Goal: Task Accomplishment & Management: Complete application form

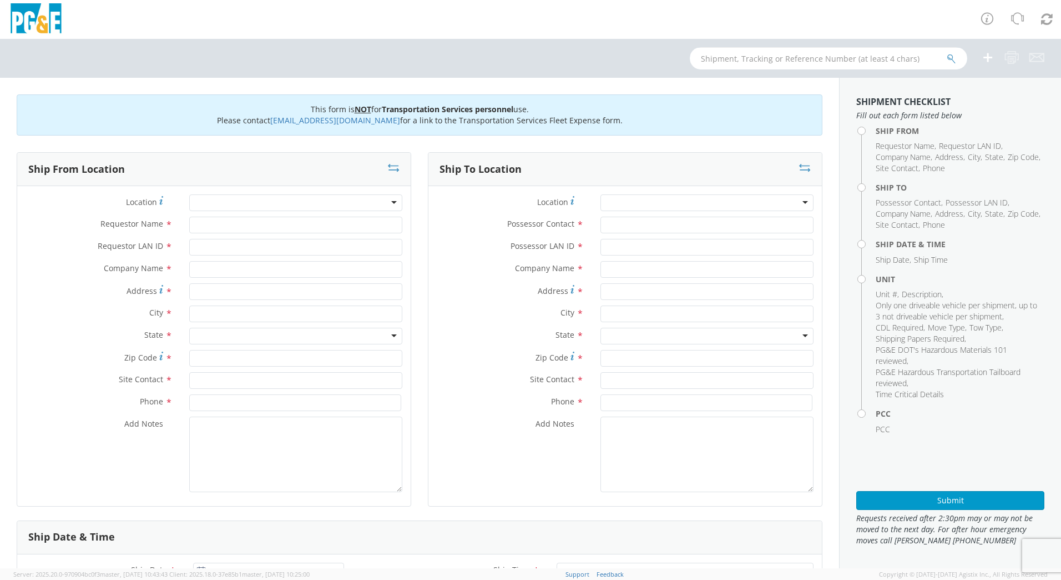
click at [725, 57] on input "text" at bounding box center [829, 58] width 278 height 22
type input "b37567"
click at [947, 53] on button "submit" at bounding box center [951, 59] width 9 height 13
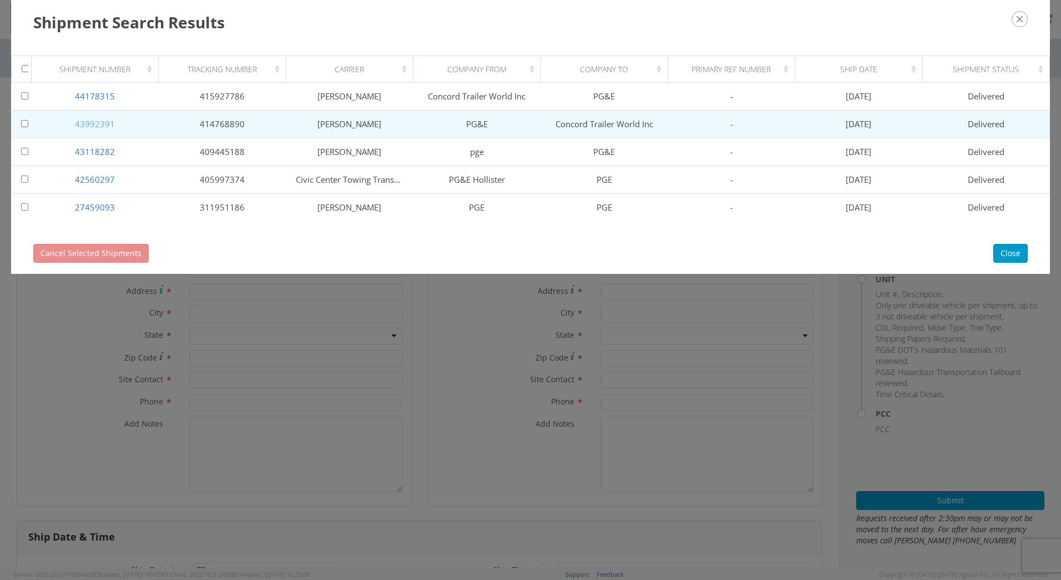
click at [87, 127] on link "43992391" at bounding box center [95, 123] width 40 height 11
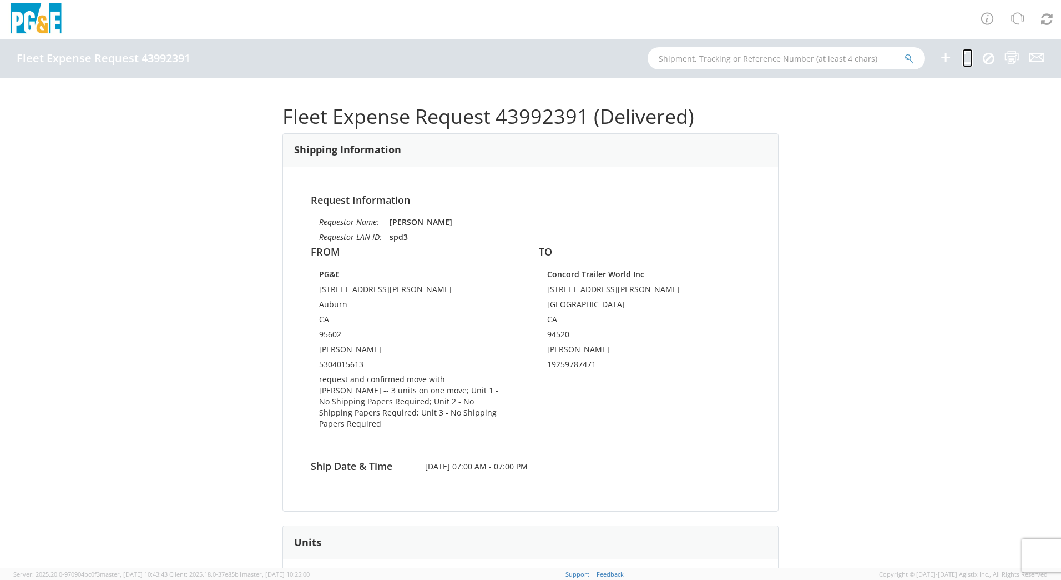
click at [964, 57] on icon at bounding box center [968, 58] width 11 height 14
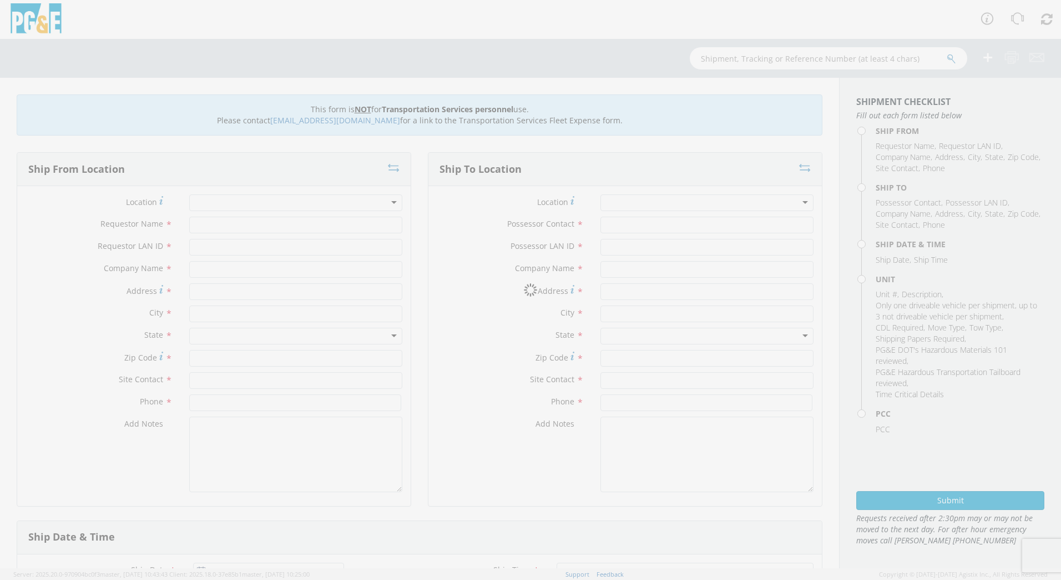
type input "[PERSON_NAME]"
type input "spd3"
type input "PG&E"
type input "[STREET_ADDRESS][PERSON_NAME]"
type input "Auburn"
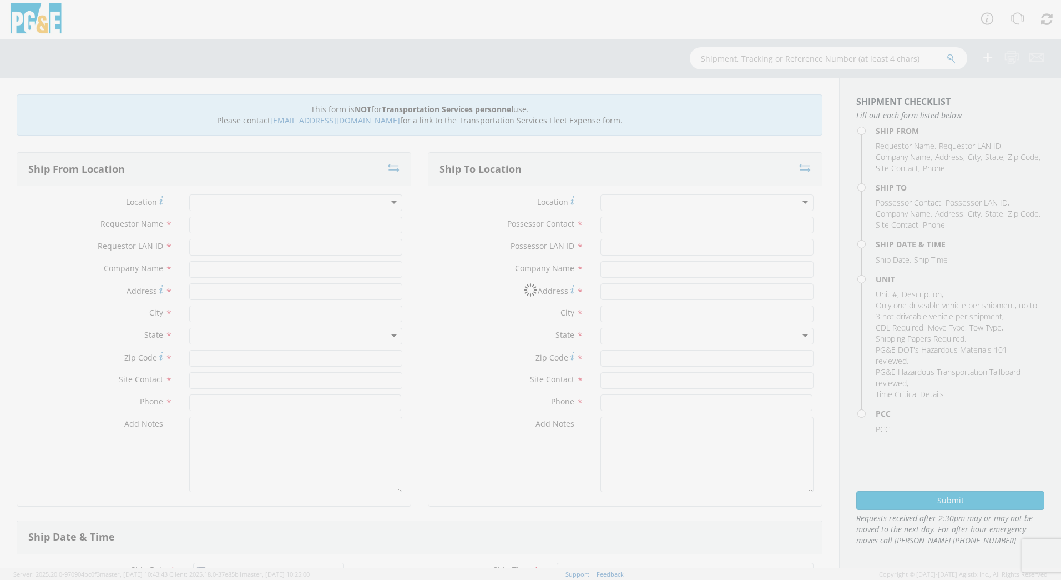
type input "[PERSON_NAME]"
type input "5304015613"
type input "[PERSON_NAME]"
type input "spd3"
type input "Concord Trailer World Inc"
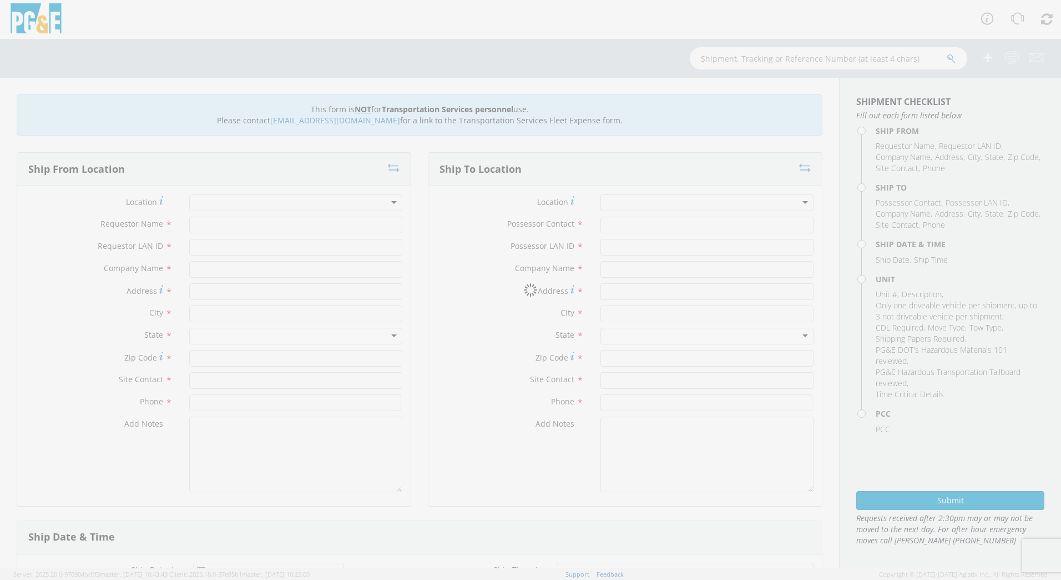
type input "[STREET_ADDRESS][PERSON_NAME]"
type input "[GEOGRAPHIC_DATA]"
type input "94520"
type input "[PERSON_NAME]"
type input "19259787471"
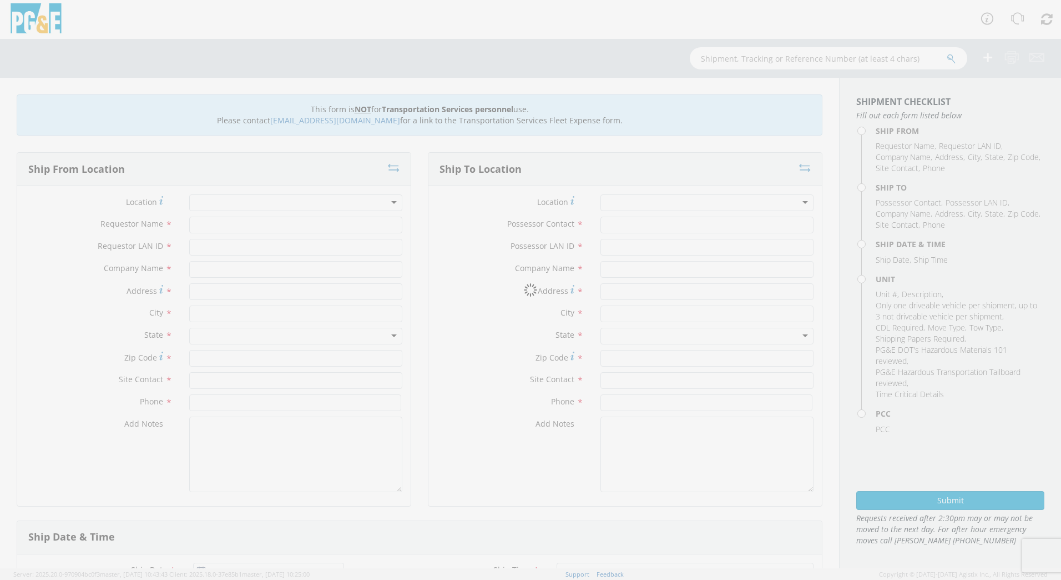
type input "[DATE]"
type input "EQ; UTILITY TRANSPORT"
type input "3000"
type textarea "Request and confirmed move with [PERSON_NAME] for [DATE]"
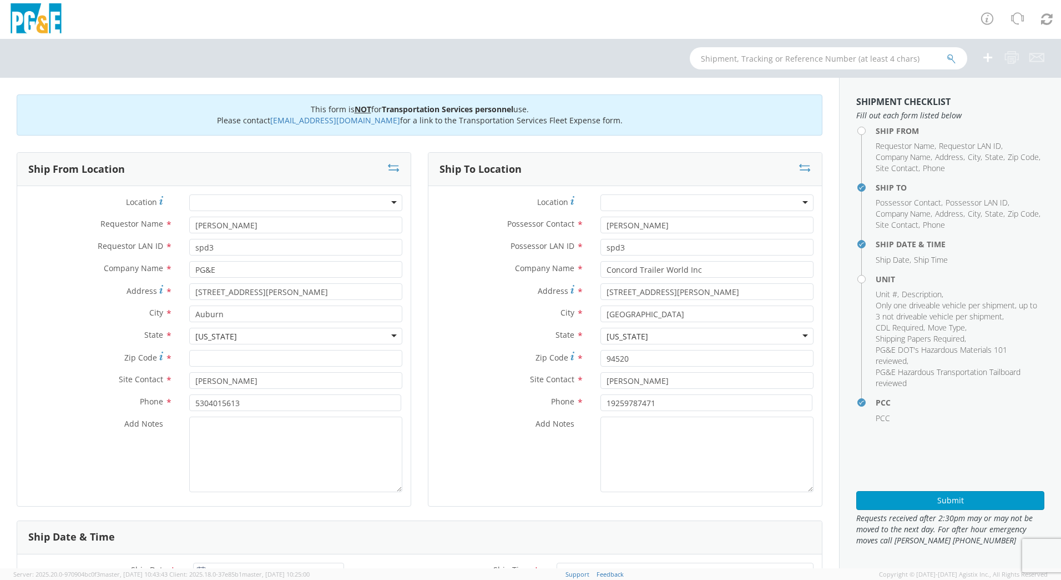
select select "10472"
select select "B37462"
select select "B37575"
select select "B37567"
click at [263, 225] on input "[PERSON_NAME]" at bounding box center [295, 224] width 213 height 17
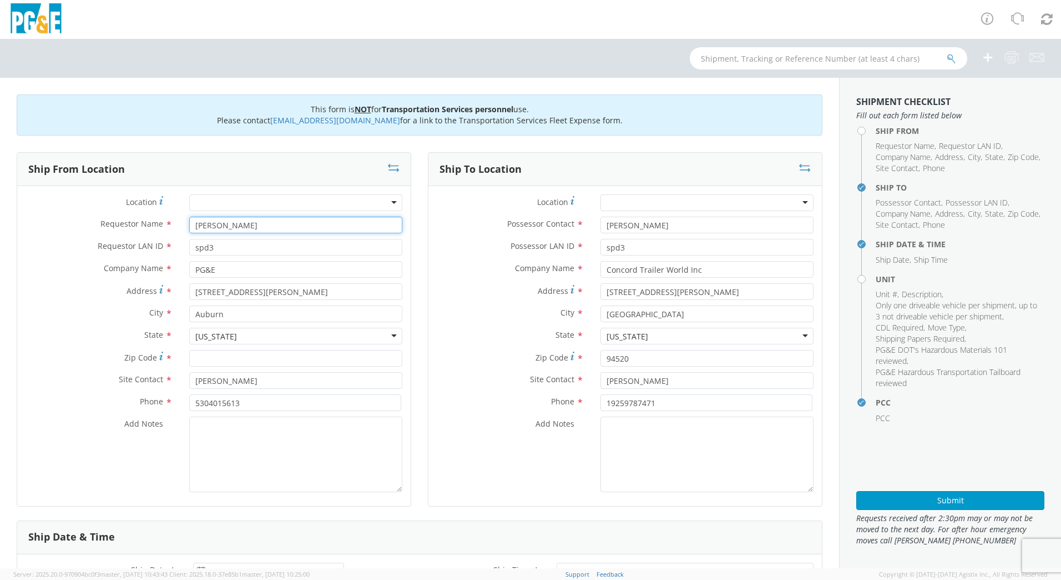
drag, startPoint x: 264, startPoint y: 225, endPoint x: 145, endPoint y: 223, distance: 118.8
click at [145, 223] on div "Requestor Name * [PERSON_NAME]" at bounding box center [214, 224] width 394 height 17
type input "[PERSON_NAME]"
type input "dmtg"
drag, startPoint x: 274, startPoint y: 293, endPoint x: 117, endPoint y: 274, distance: 158.3
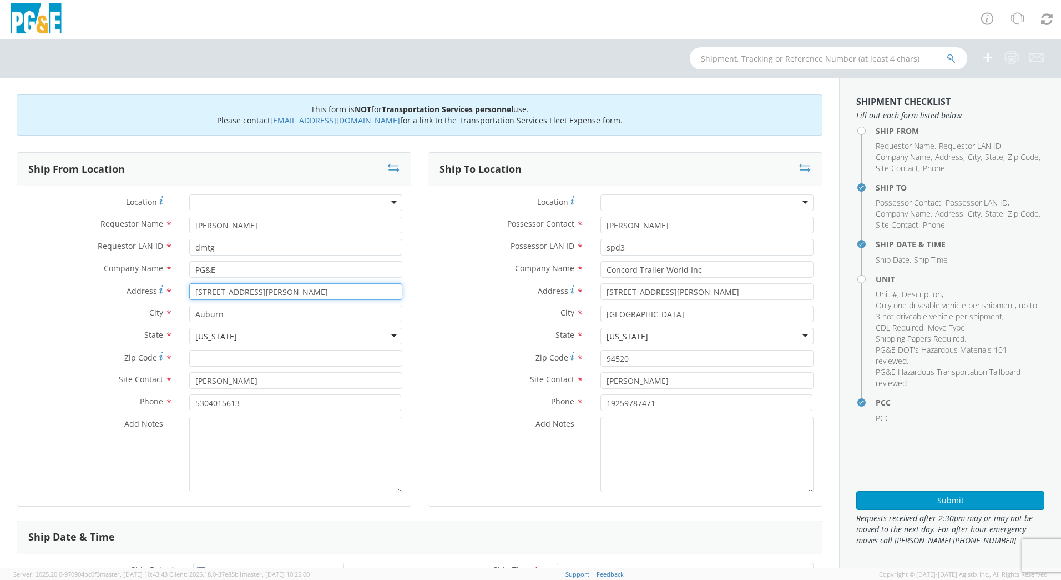
click at [117, 274] on div "Location * (OBSOLETE) [PERSON_NAME] SC - GC TRAILER (OBSOLETE) [GEOGRAPHIC_DATA…" at bounding box center [214, 345] width 394 height 303
type input "12759 [PERSON_NAME]"
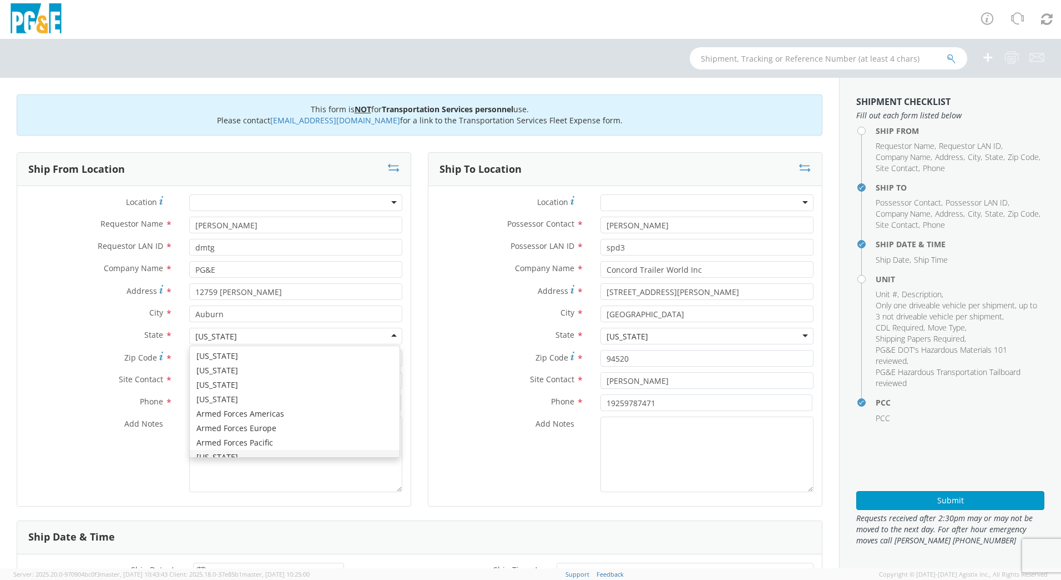
scroll to position [13, 0]
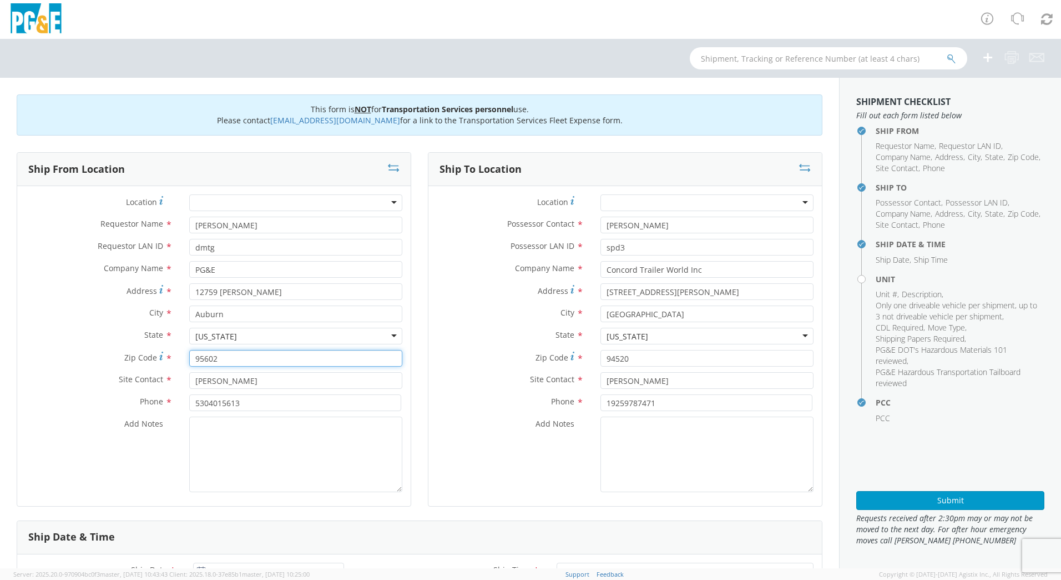
type input "95602"
type input "[PERSON_NAME]"
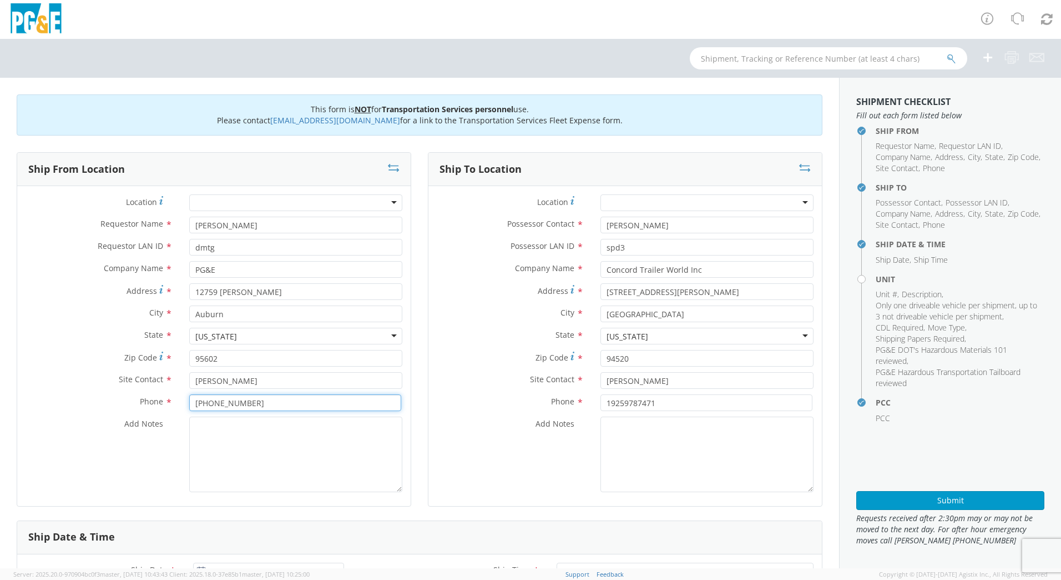
type input "[PHONE_NUMBER]"
click at [249, 442] on textarea "Add Notes *" at bounding box center [295, 453] width 213 height 75
click at [268, 440] on textarea "request and confirm move with [PERSON_NAME] for [DATE] 10/" at bounding box center [295, 453] width 213 height 75
type textarea "request and confirm move with [PERSON_NAME] for [DATE]"
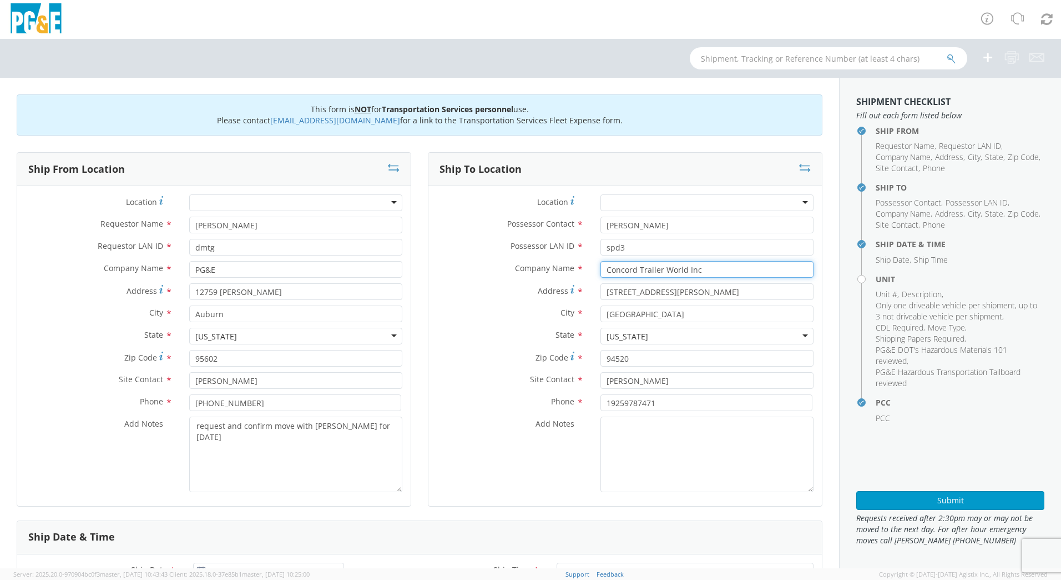
drag, startPoint x: 703, startPoint y: 270, endPoint x: 549, endPoint y: 272, distance: 153.8
click at [549, 272] on div "Company Name * Concord Trailer World Inc" at bounding box center [626, 269] width 394 height 17
type input "MotoExpo Concord"
click at [632, 381] on input "[PERSON_NAME]" at bounding box center [707, 380] width 213 height 17
type input "J"
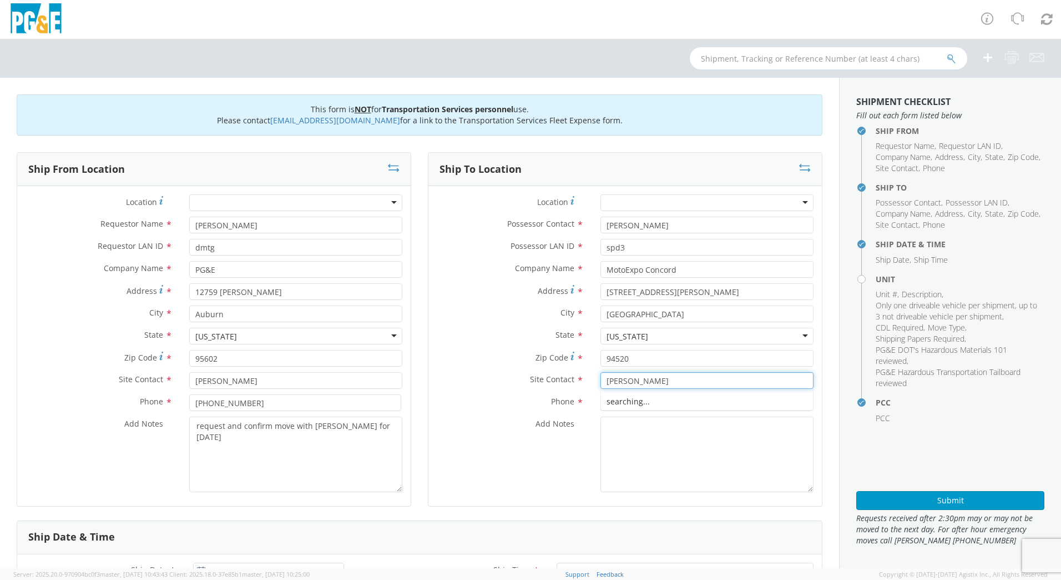
type input "[PERSON_NAME]"
type input "1"
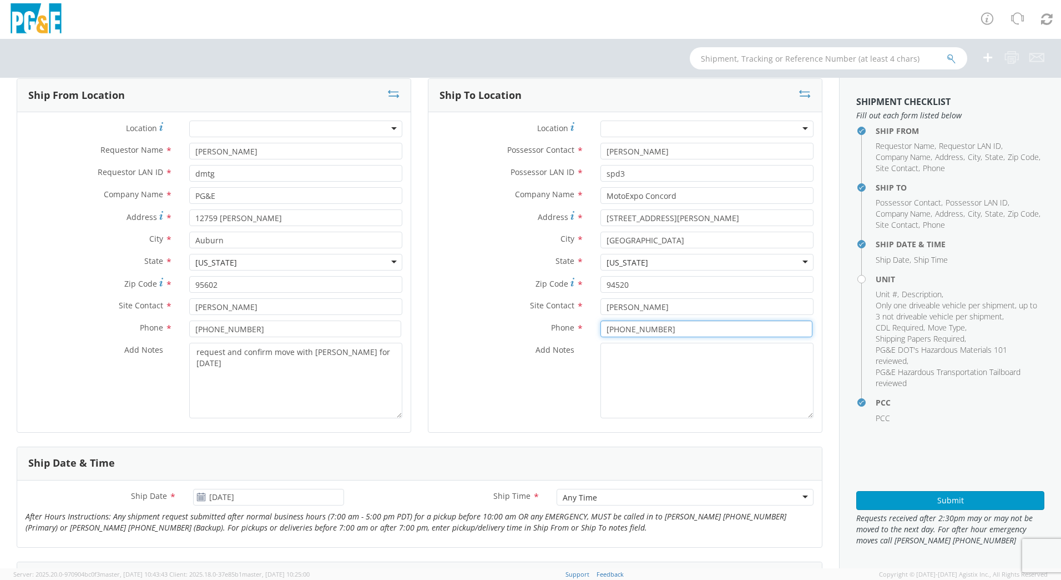
scroll to position [222, 0]
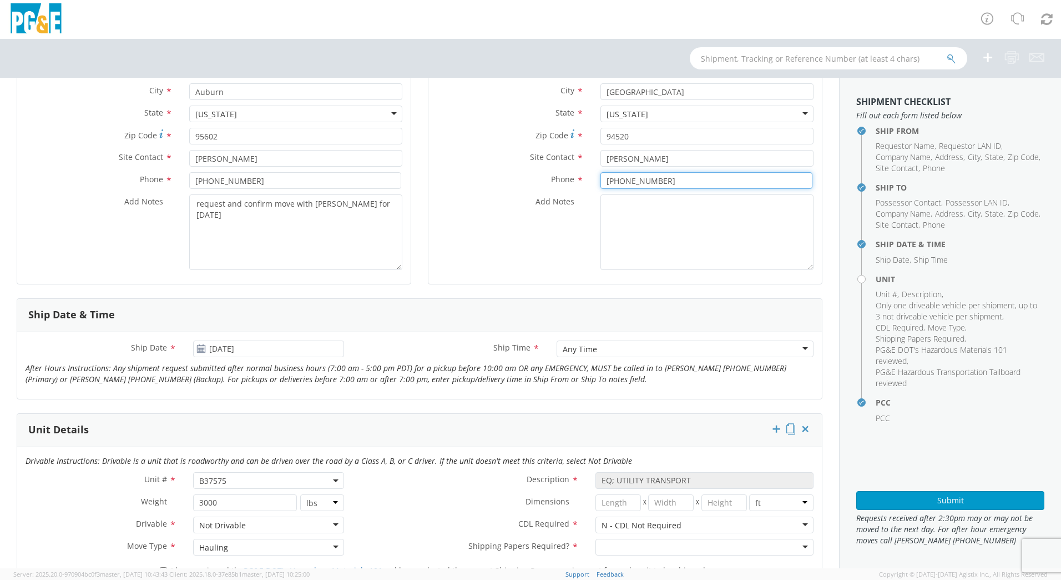
type input "[PHONE_NUMBER]"
click at [198, 350] on icon at bounding box center [201, 348] width 9 height 9
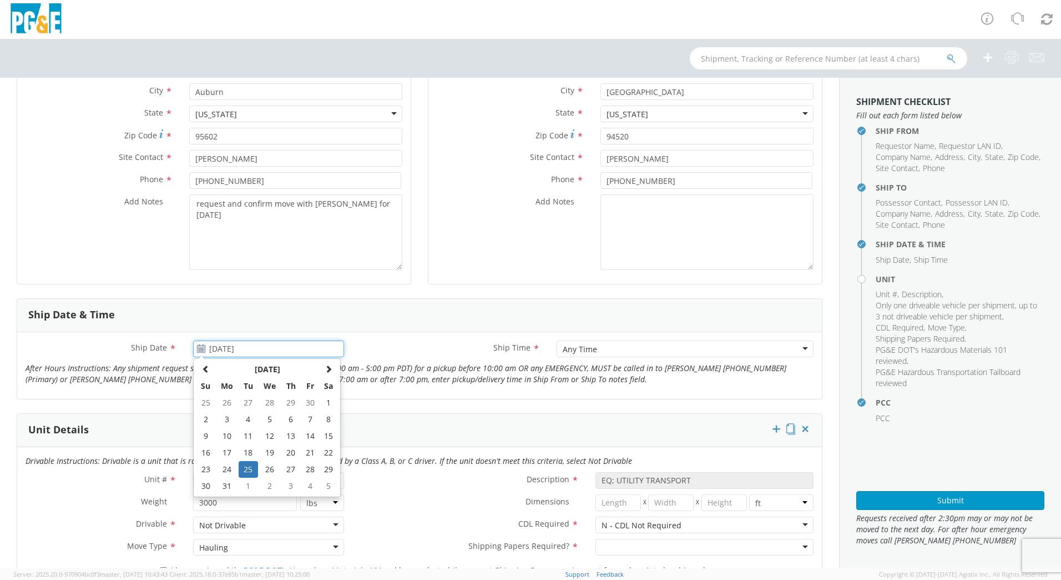
click at [251, 349] on input "[DATE]" at bounding box center [268, 348] width 151 height 17
type input "[DATE]"
click at [264, 350] on input "[DATE]" at bounding box center [268, 348] width 151 height 17
click at [563, 394] on div "Ship Date * [DATE] Ship Time * Any Time Any Time Any Time 7:00 am - 10:00 am 10…" at bounding box center [419, 365] width 805 height 67
click at [241, 480] on span "B37575" at bounding box center [268, 480] width 139 height 11
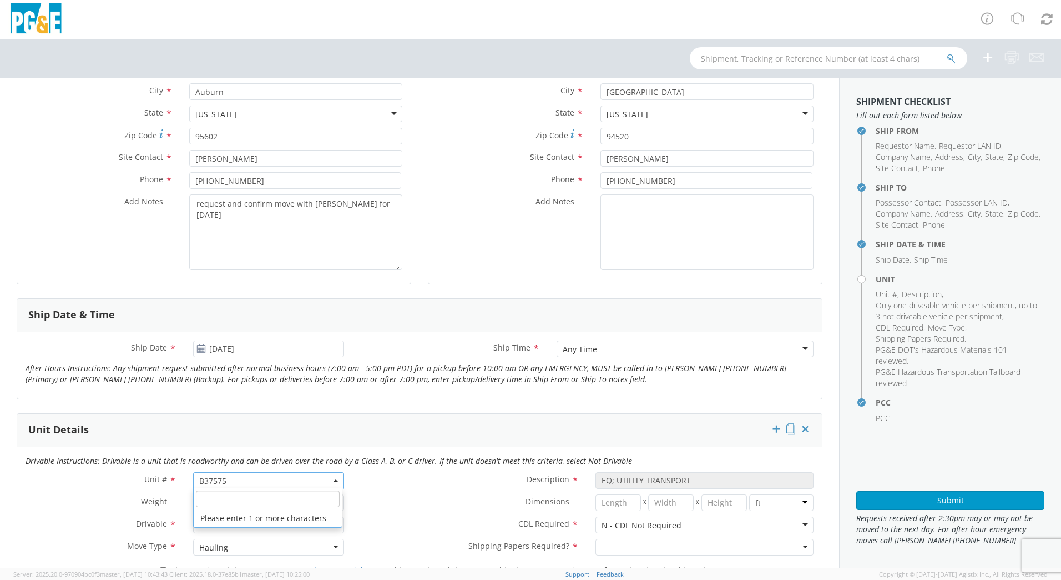
click at [248, 498] on input "search" at bounding box center [268, 498] width 144 height 17
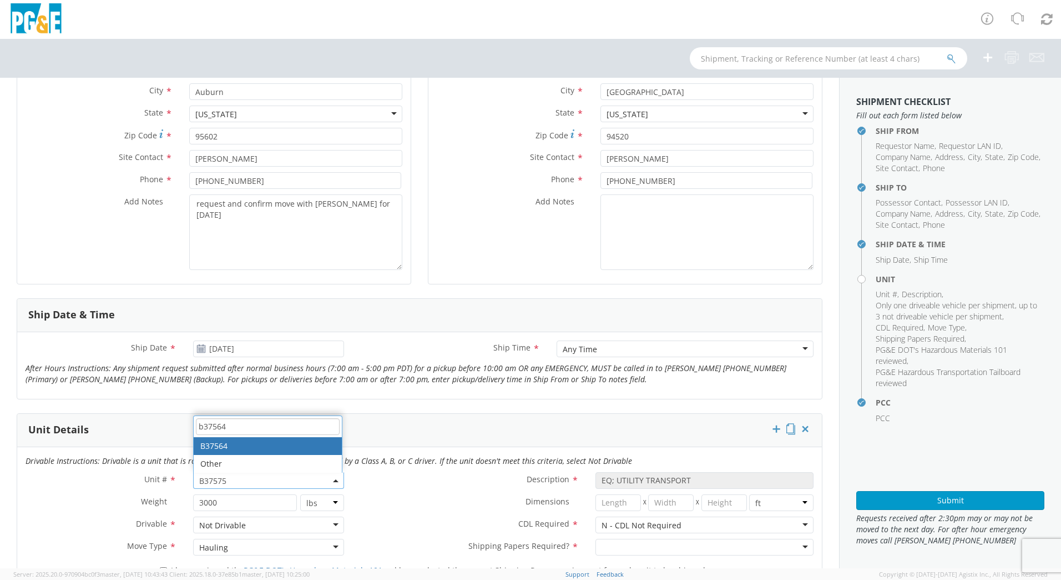
type input "b37564"
select select "B37564"
type input "0"
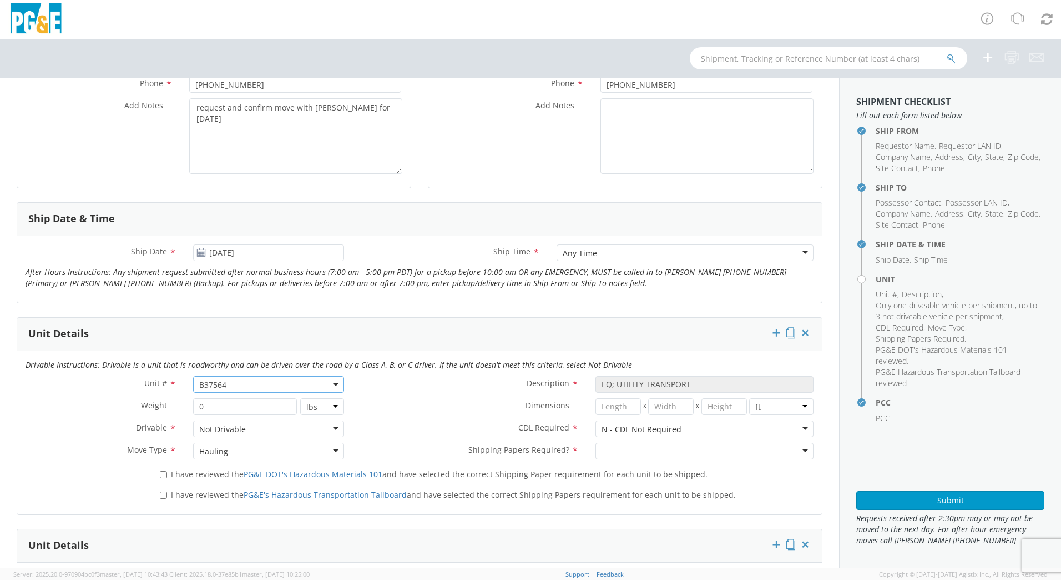
scroll to position [389, 0]
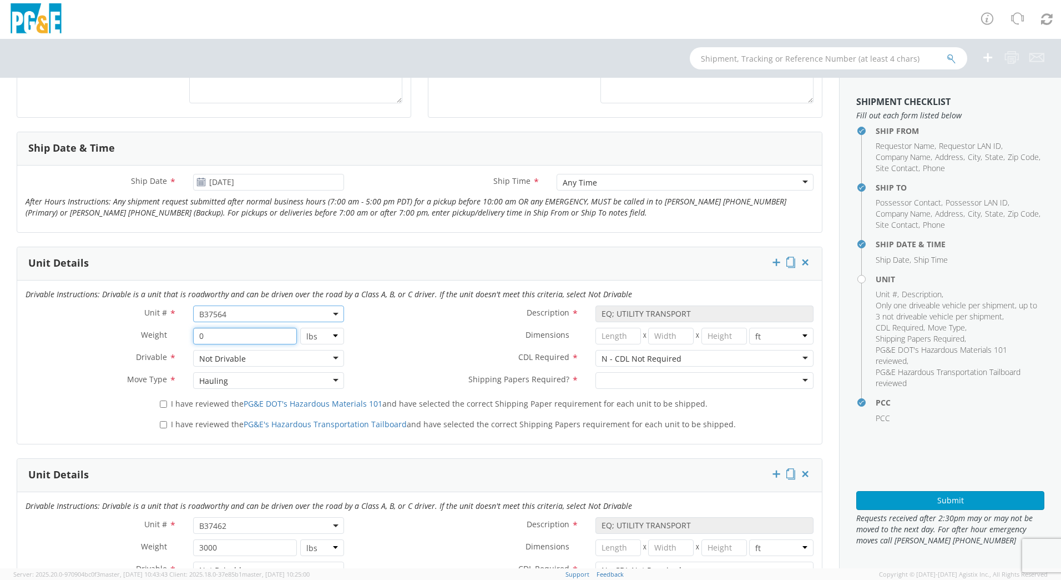
click at [226, 332] on input "0" at bounding box center [244, 336] width 103 height 17
type input "2500"
click at [171, 399] on span "I have reviewed the PG&E DOT's Hazardous Materials 101 and have selected the co…" at bounding box center [439, 403] width 537 height 11
click at [167, 400] on input "I have reviewed the PG&E DOT's Hazardous Materials 101 and have selected the co…" at bounding box center [163, 403] width 7 height 7
checkbox input "true"
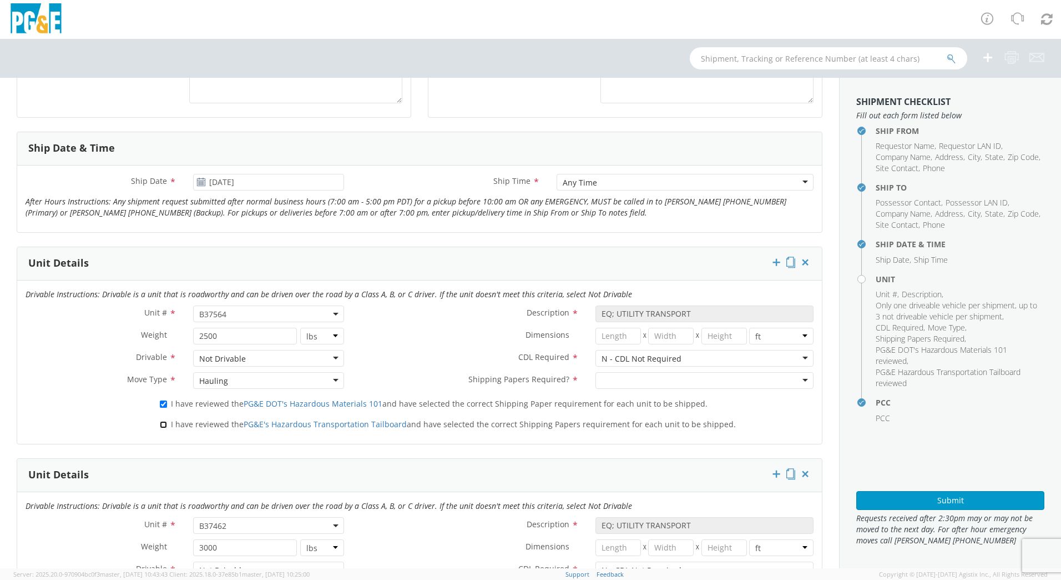
click at [161, 422] on input "I have reviewed the PG&E's Hazardous Transportation Tailboard and have selected…" at bounding box center [163, 424] width 7 height 7
checkbox input "true"
click at [632, 375] on div at bounding box center [705, 380] width 218 height 17
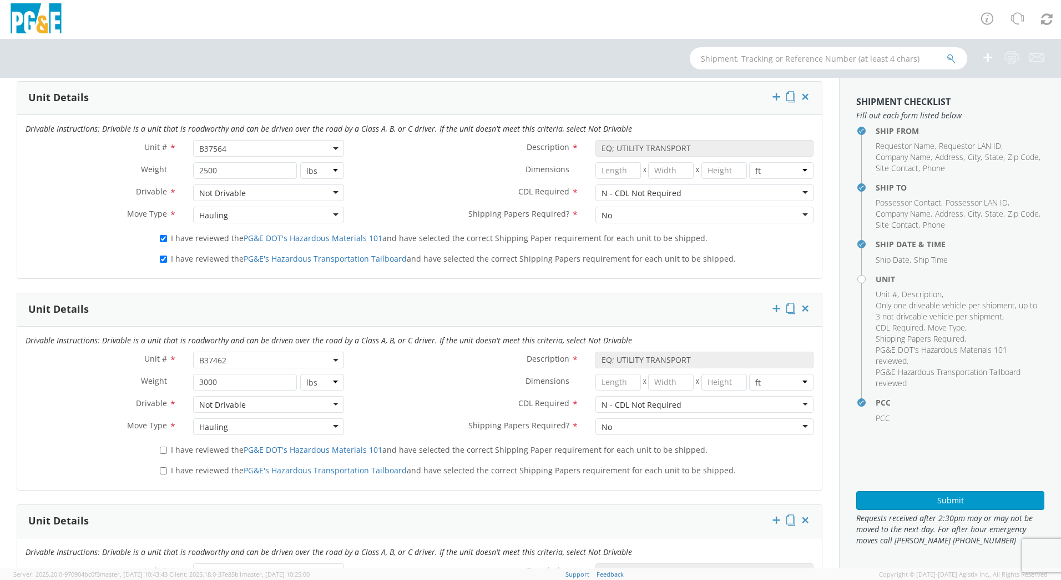
scroll to position [555, 0]
click at [800, 309] on icon at bounding box center [805, 306] width 11 height 11
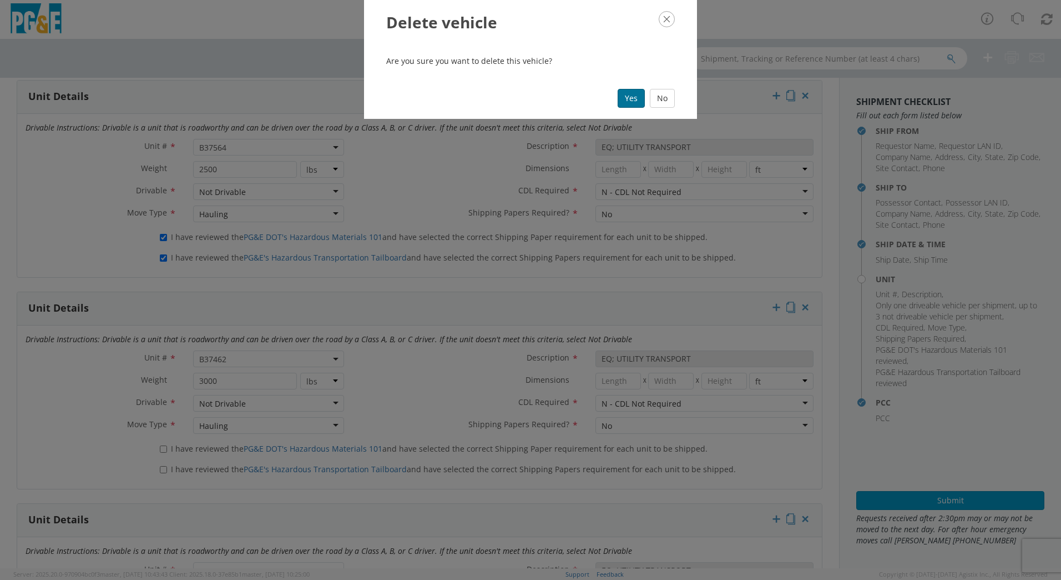
click at [634, 101] on button "Yes" at bounding box center [631, 98] width 27 height 19
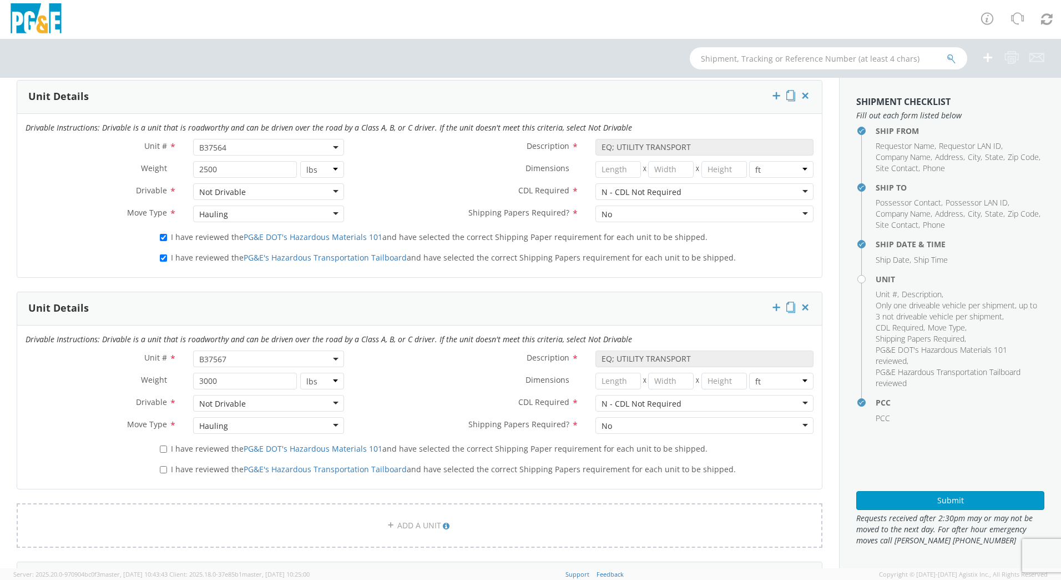
select select "B37567"
click at [800, 307] on icon at bounding box center [805, 306] width 11 height 11
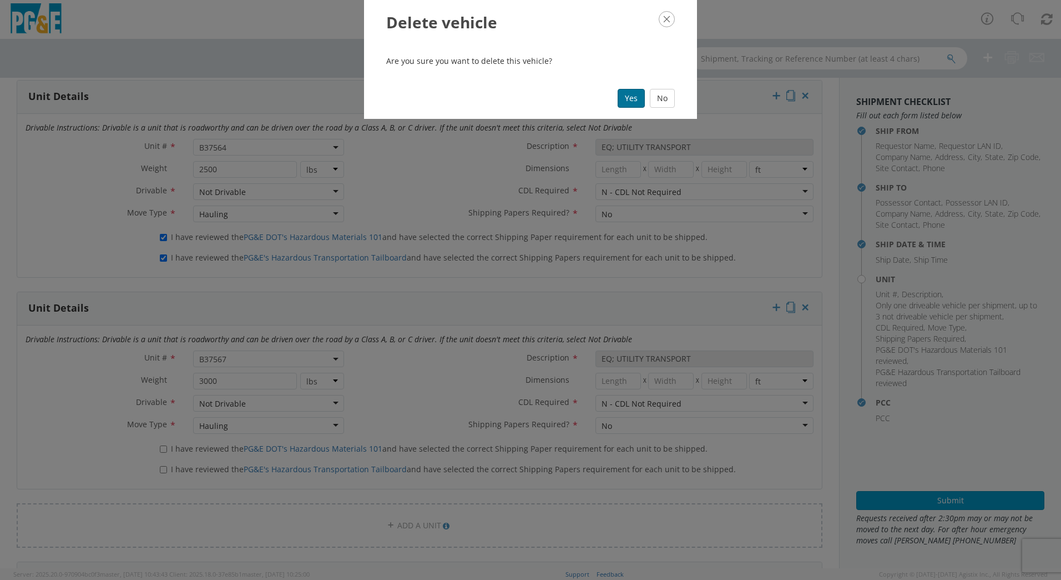
click at [623, 97] on button "Yes" at bounding box center [631, 98] width 27 height 19
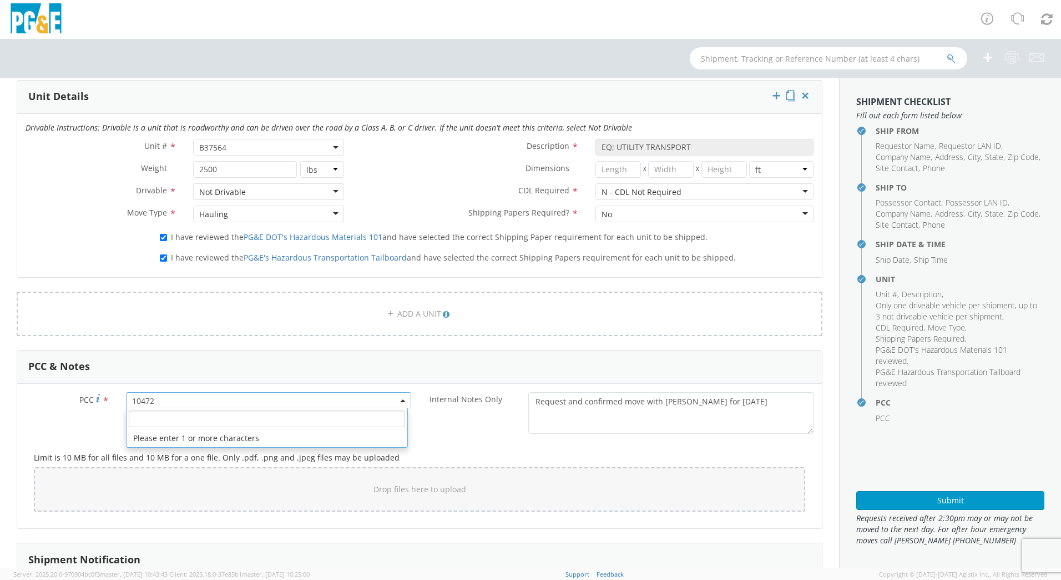
click at [203, 401] on span "10472" at bounding box center [268, 400] width 273 height 11
click at [168, 400] on span "10472" at bounding box center [268, 400] width 273 height 11
click at [159, 400] on span "10472" at bounding box center [268, 400] width 273 height 11
click at [151, 419] on input "number" at bounding box center [267, 418] width 276 height 17
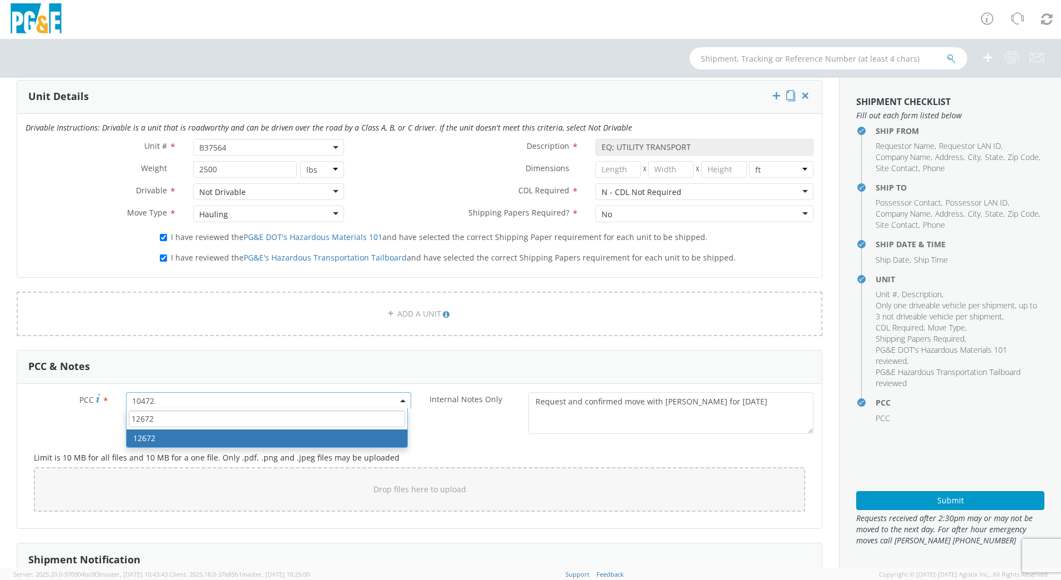
type input "12672"
select select "12672"
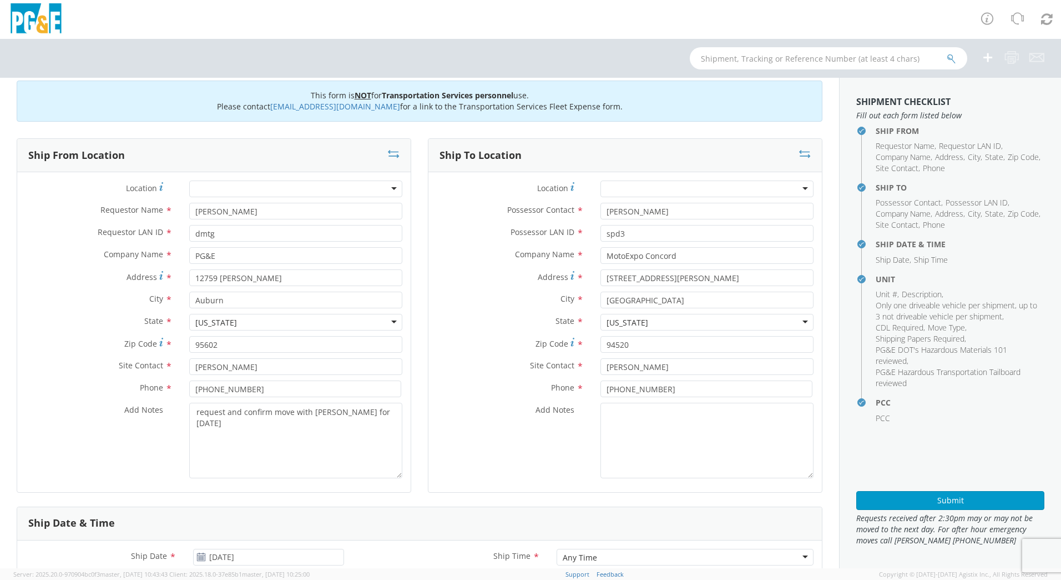
scroll to position [0, 0]
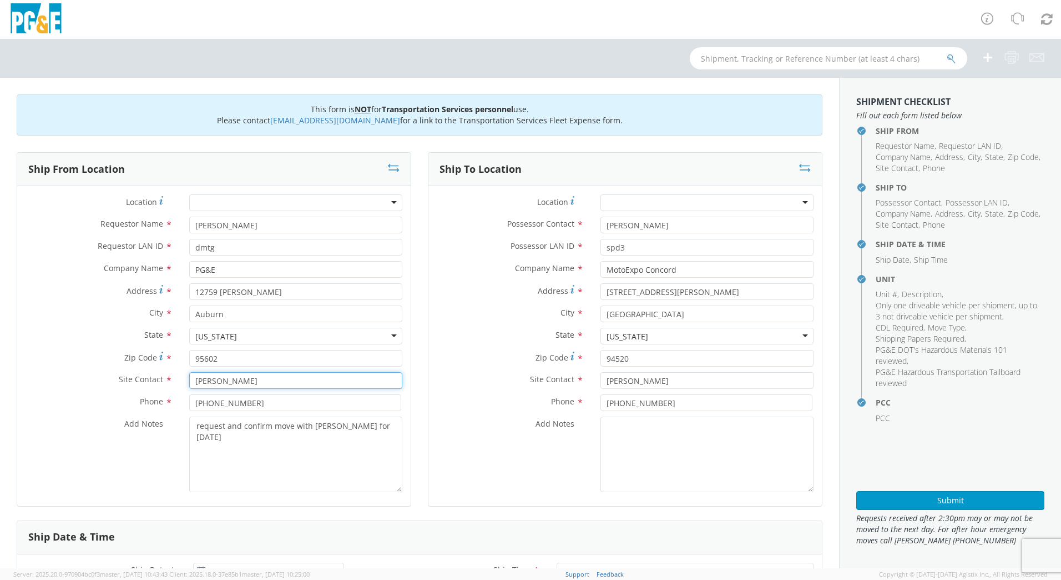
drag, startPoint x: 243, startPoint y: 378, endPoint x: 155, endPoint y: 374, distance: 87.8
click at [155, 374] on div "Site Contact * [PERSON_NAME]" at bounding box center [214, 380] width 394 height 17
type input "[PERSON_NAME]"
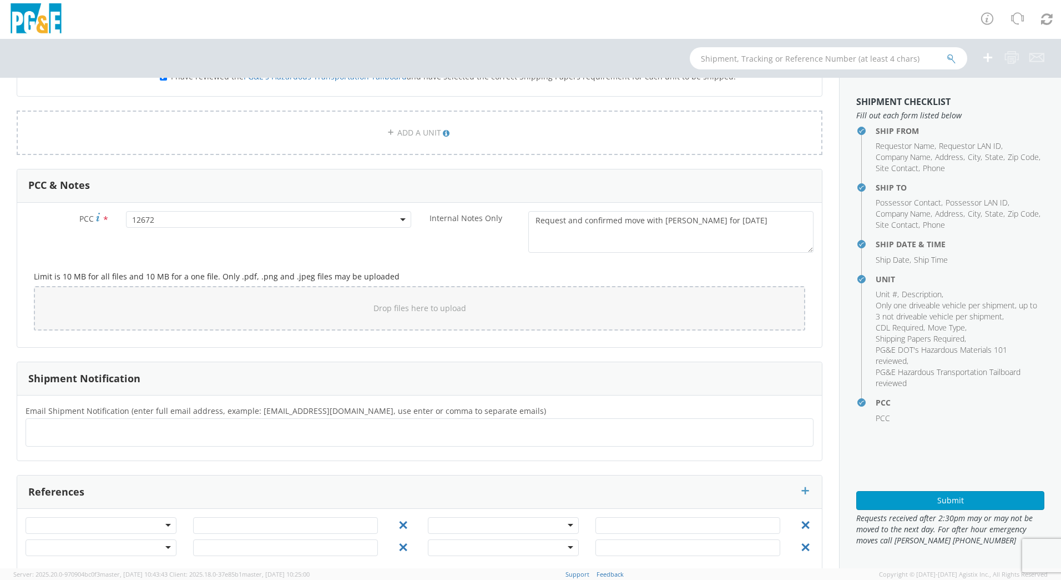
scroll to position [752, 0]
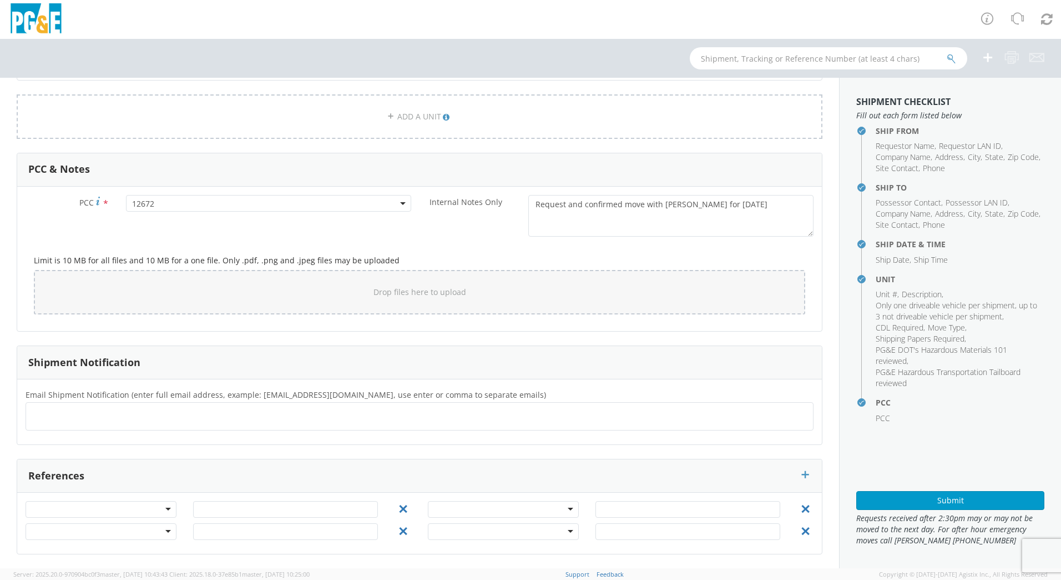
type input "[PHONE_NUMBER]"
click at [288, 414] on ul at bounding box center [420, 416] width 778 height 18
type input "[EMAIL_ADDRESS][DOMAIN_NAME]"
click at [929, 501] on button "Submit" at bounding box center [951, 500] width 188 height 19
